Goal: Task Accomplishment & Management: Manage account settings

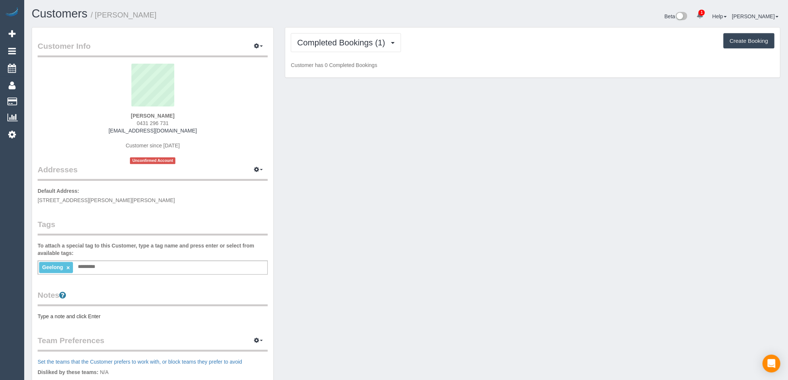
click at [379, 32] on div "Completed Bookings (1) Completed Bookings (1) Upcoming Bookings (0) Cancelled B…" at bounding box center [532, 53] width 495 height 50
click at [384, 39] on span "Completed Bookings (1)" at bounding box center [343, 42] width 92 height 9
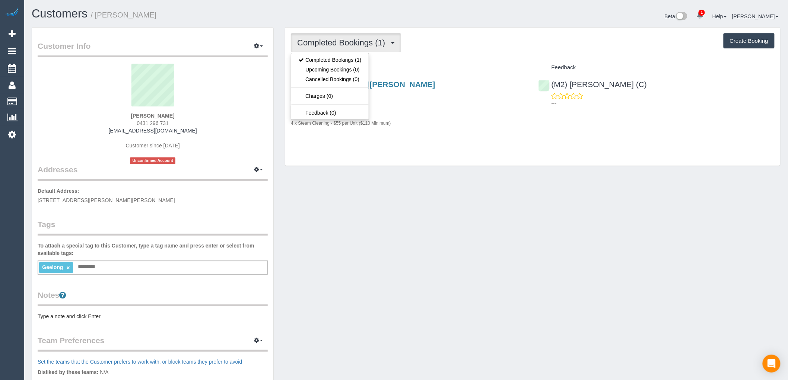
click at [481, 53] on div "Completed Bookings (1) Completed Bookings (1) Upcoming Bookings (0) Cancelled B…" at bounding box center [532, 97] width 495 height 139
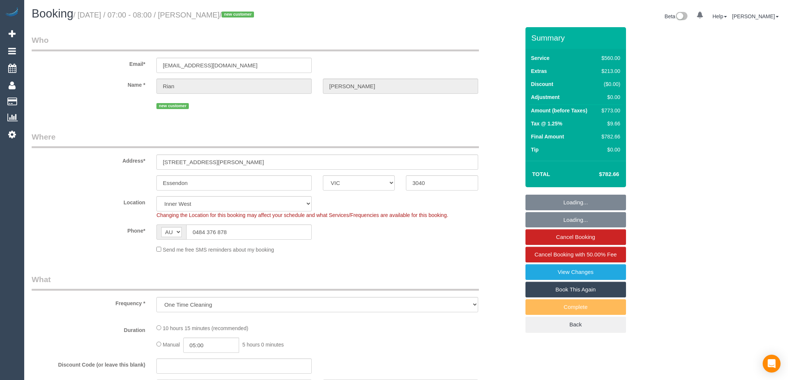
select select "VIC"
select select "object:1397"
select select "spot1"
select select "number:28"
select select "number:14"
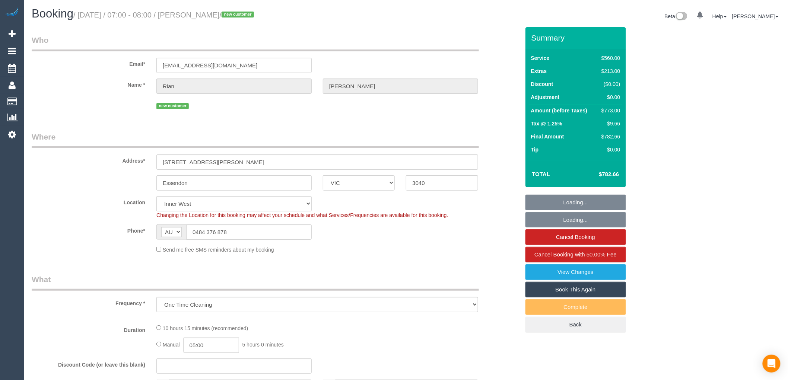
select select "number:19"
select select "number:24"
select select "number:34"
select select "number:12"
select select "480"
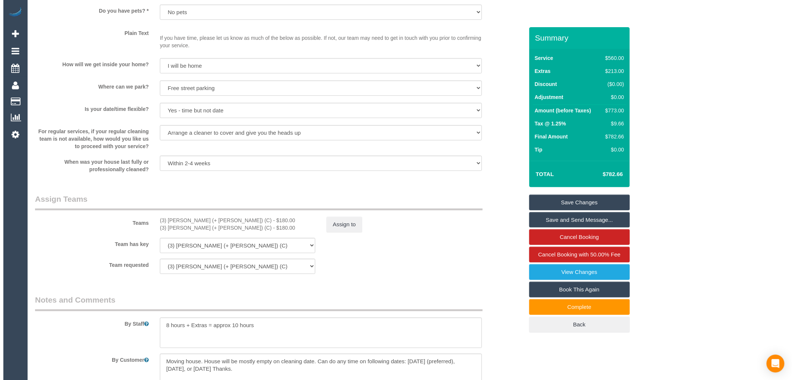
scroll to position [1031, 0]
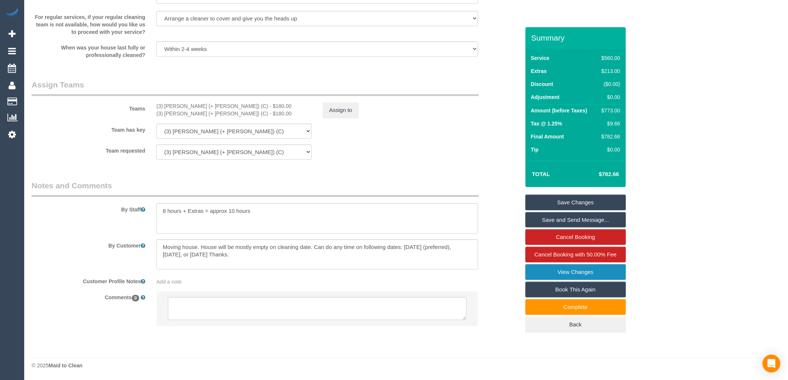
click at [548, 270] on link "View Changes" at bounding box center [576, 272] width 101 height 16
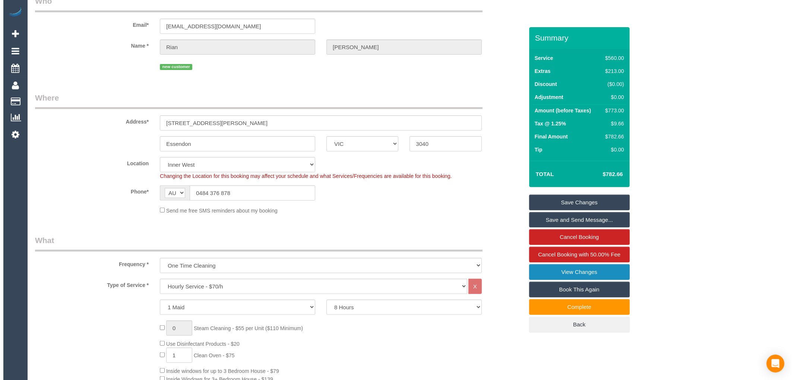
scroll to position [0, 0]
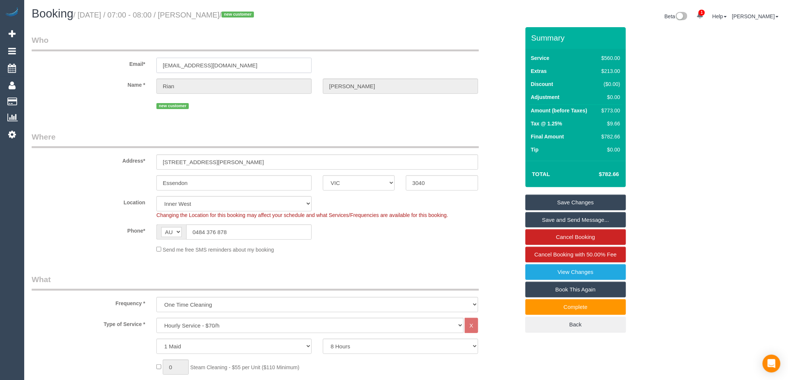
drag, startPoint x: 236, startPoint y: 67, endPoint x: 77, endPoint y: 58, distance: 158.9
click at [77, 58] on div "Email* [EMAIL_ADDRESS][DOMAIN_NAME]" at bounding box center [276, 54] width 500 height 38
click at [228, 240] on input "0484 376 878" at bounding box center [249, 232] width 126 height 15
drag, startPoint x: 229, startPoint y: 238, endPoint x: 195, endPoint y: 237, distance: 34.3
click at [195, 237] on input "0484 376 878" at bounding box center [249, 232] width 126 height 15
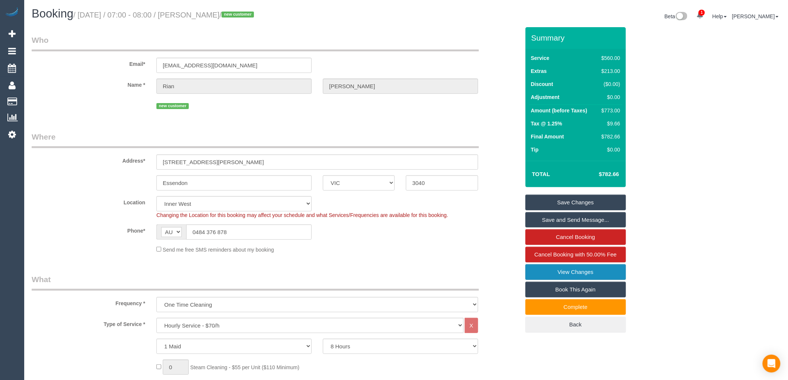
click at [593, 270] on link "View Changes" at bounding box center [576, 272] width 101 height 16
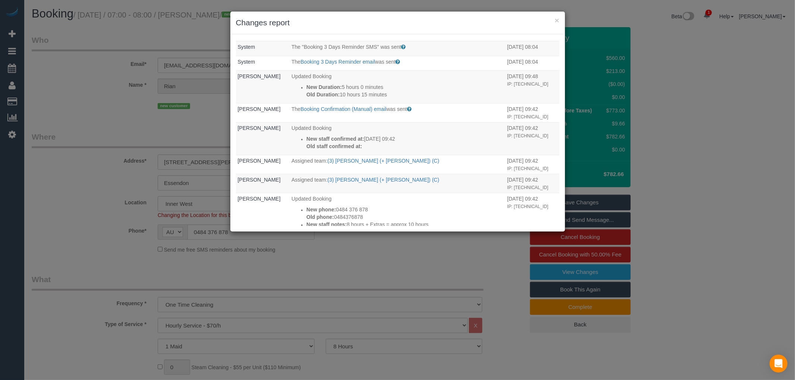
scroll to position [3, 0]
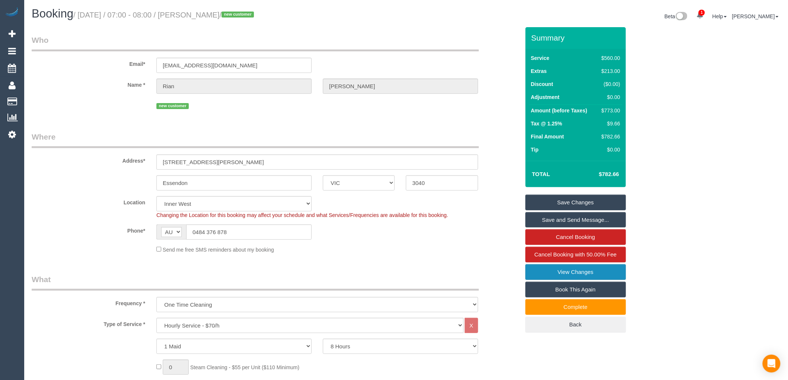
click at [612, 271] on link "View Changes" at bounding box center [576, 272] width 101 height 16
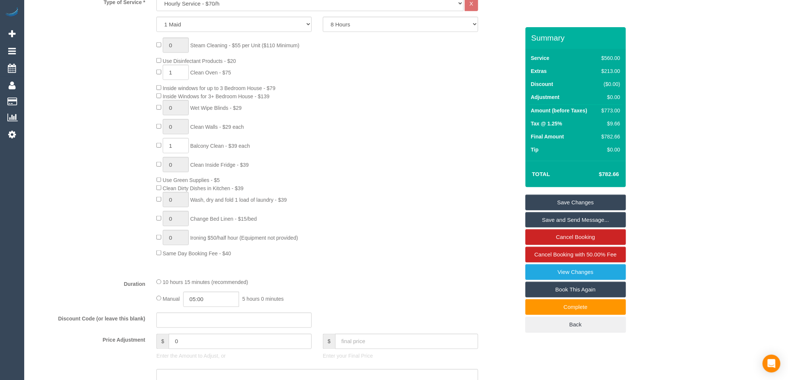
scroll to position [327, 0]
